Goal: Task Accomplishment & Management: Complete application form

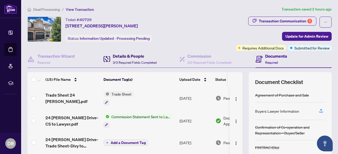
click at [124, 56] on h4 "Details & People" at bounding box center [135, 56] width 44 height 6
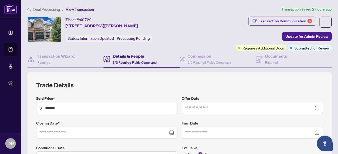
type input "**********"
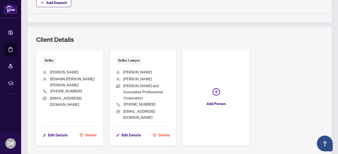
scroll to position [316, 0]
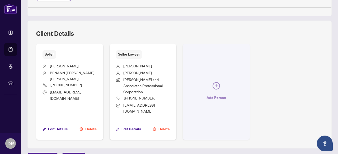
click at [218, 84] on icon "plus-circle" at bounding box center [216, 85] width 3 height 3
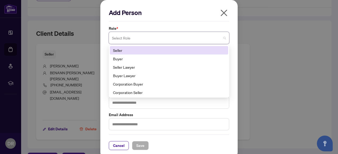
click at [222, 38] on span at bounding box center [169, 38] width 114 height 10
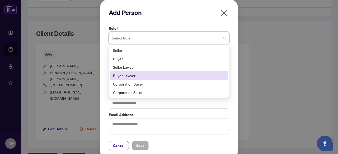
click at [122, 75] on div "Buyer Lawyer" at bounding box center [169, 76] width 112 height 6
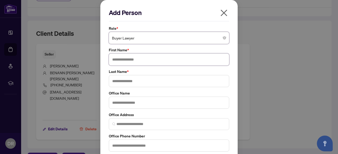
click at [164, 60] on input "text" at bounding box center [169, 60] width 120 height 12
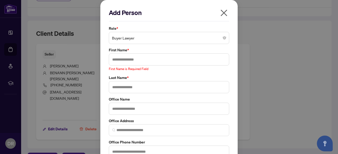
click at [222, 9] on icon "close" at bounding box center [224, 13] width 8 height 8
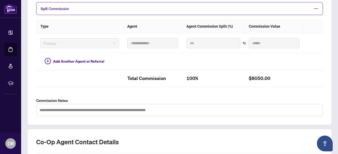
scroll to position [210, 0]
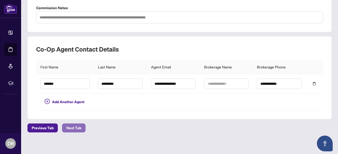
click at [80, 129] on span "Next Tab" at bounding box center [73, 128] width 15 height 8
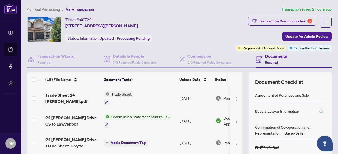
click at [320, 109] on icon "button" at bounding box center [321, 110] width 2 height 3
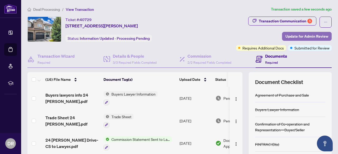
click at [298, 35] on span "Update for Admin Review" at bounding box center [306, 36] width 43 height 8
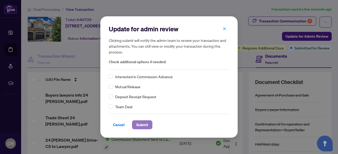
click at [140, 125] on span "Submit" at bounding box center [142, 125] width 12 height 8
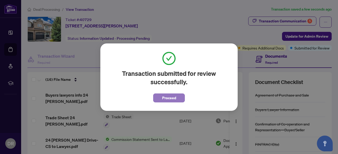
click at [167, 98] on span "Proceed" at bounding box center [169, 98] width 14 height 8
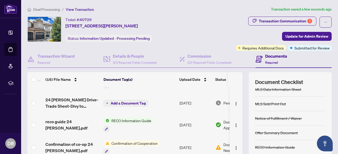
scroll to position [64, 0]
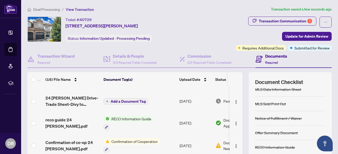
click at [145, 143] on div "Confirmation of Cooperation" at bounding box center [131, 146] width 56 height 14
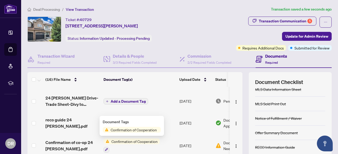
click at [135, 133] on span "Confirmation of Cooperation" at bounding box center [133, 130] width 50 height 6
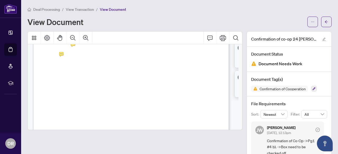
click at [211, 20] on div "View Document" at bounding box center [165, 22] width 277 height 8
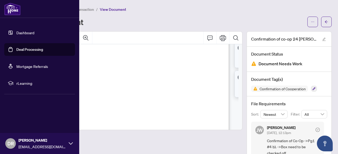
click at [20, 35] on link "Dashboard" at bounding box center [25, 32] width 18 height 5
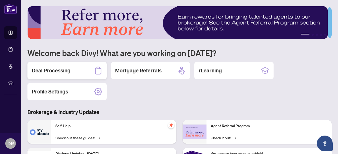
click at [70, 70] on h2 "Deal Processing" at bounding box center [51, 70] width 39 height 7
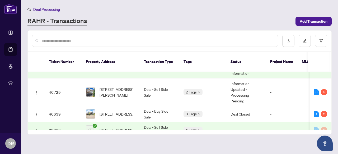
scroll to position [141, 0]
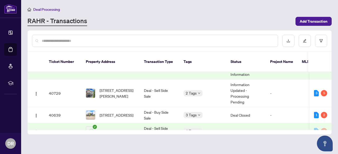
click at [113, 89] on span "[STREET_ADDRESS][PERSON_NAME]" at bounding box center [117, 94] width 36 height 12
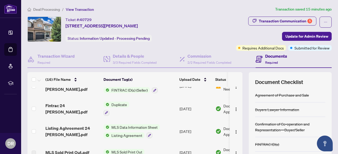
scroll to position [146, 0]
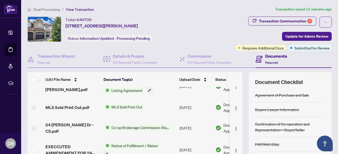
click at [202, 129] on td "[DATE]" at bounding box center [195, 128] width 36 height 21
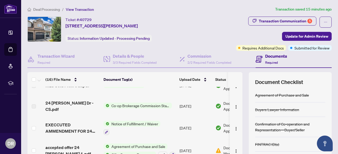
click at [206, 92] on td "[DATE]" at bounding box center [195, 86] width 36 height 20
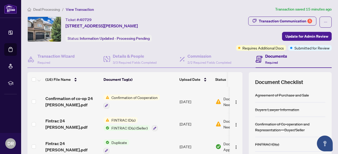
scroll to position [108, 0]
click at [130, 118] on span "FINTRAC ID(s)" at bounding box center [123, 121] width 28 height 6
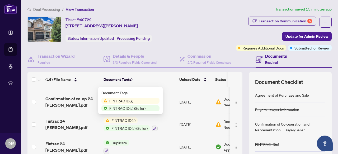
click at [124, 100] on span "FINTRAC ID(s)" at bounding box center [121, 101] width 28 height 6
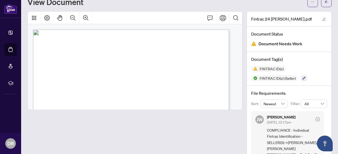
scroll to position [37, 0]
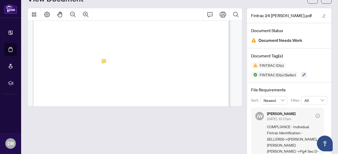
scroll to position [1841, 0]
click at [283, 75] on span "FINTRAC ID(s) (Seller)" at bounding box center [277, 75] width 40 height 4
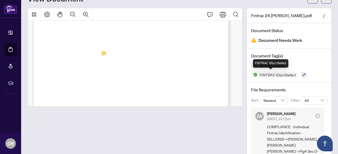
scroll to position [37, 0]
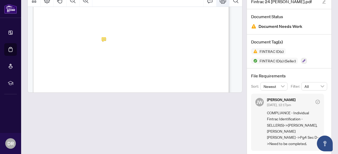
click at [218, 3] on button "Print" at bounding box center [222, 0] width 13 height 13
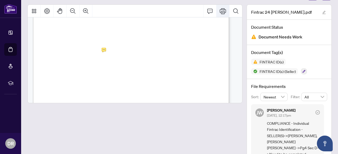
click at [222, 10] on icon "Print" at bounding box center [223, 11] width 6 height 6
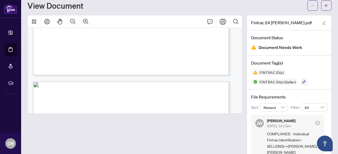
scroll to position [0, 0]
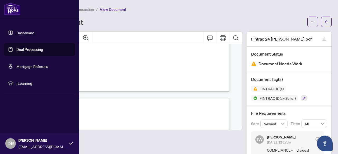
click at [25, 49] on link "Deal Processing" at bounding box center [29, 49] width 27 height 5
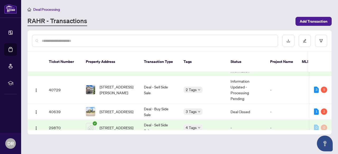
scroll to position [145, 0]
click at [106, 84] on span "[STREET_ADDRESS][PERSON_NAME]" at bounding box center [117, 90] width 36 height 12
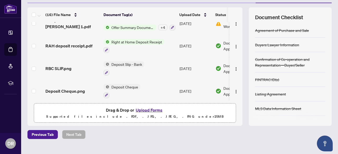
scroll to position [74, 0]
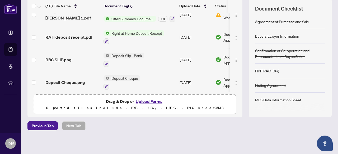
click at [144, 102] on button "Upload Forms" at bounding box center [149, 101] width 30 height 7
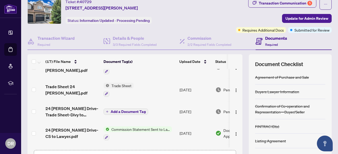
scroll to position [0, 0]
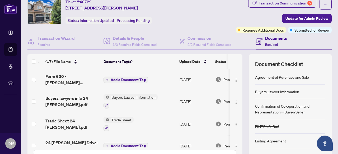
click at [136, 81] on span "Add a Document Tag" at bounding box center [128, 80] width 35 height 4
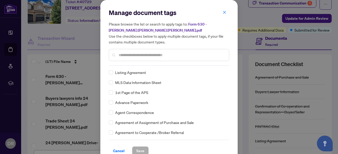
scroll to position [109, 0]
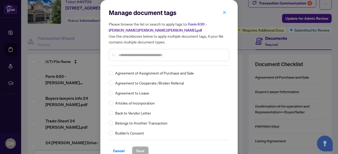
click at [207, 83] on div "Agreement to Cooperate /Broker Referral" at bounding box center [167, 83] width 117 height 6
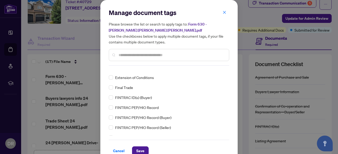
scroll to position [0, 0]
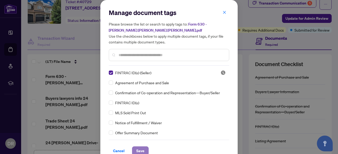
click at [138, 151] on span "Save" at bounding box center [140, 151] width 8 height 8
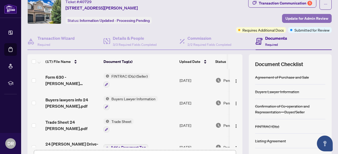
click at [295, 18] on span "Update for Admin Review" at bounding box center [306, 18] width 43 height 8
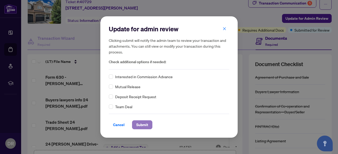
click at [139, 125] on span "Submit" at bounding box center [142, 125] width 12 height 8
